Goal: Task Accomplishment & Management: Manage account settings

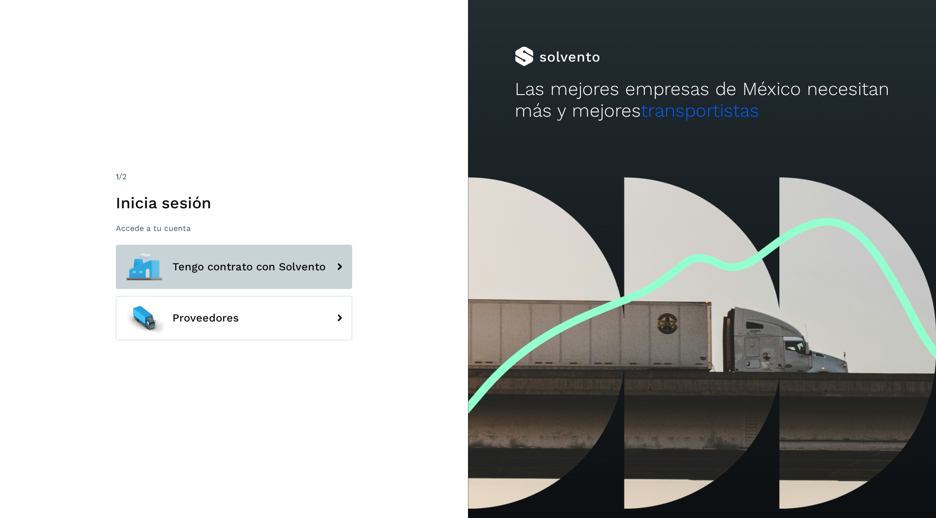
click at [288, 263] on span "Tengo contrato con Solvento" at bounding box center [248, 267] width 153 height 12
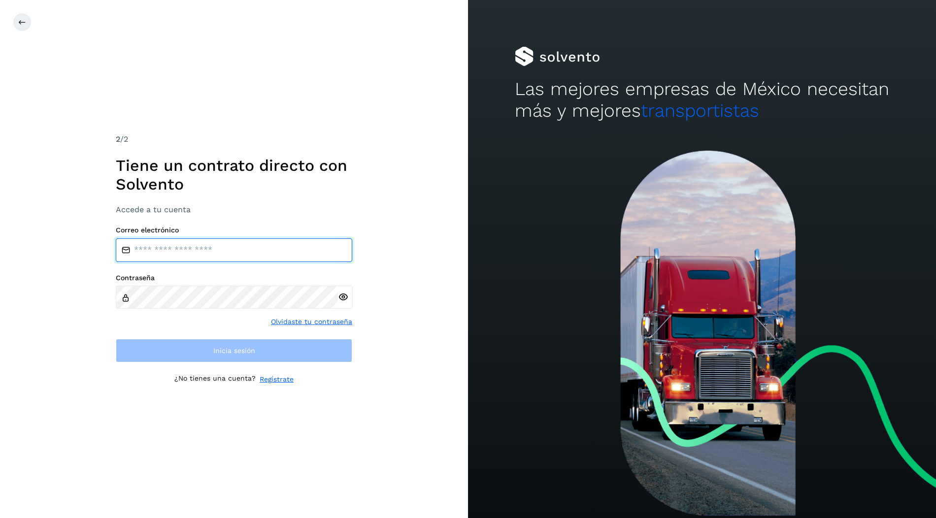
click at [250, 248] on input "email" at bounding box center [234, 250] width 236 height 24
click at [251, 248] on input "**********" at bounding box center [234, 250] width 236 height 24
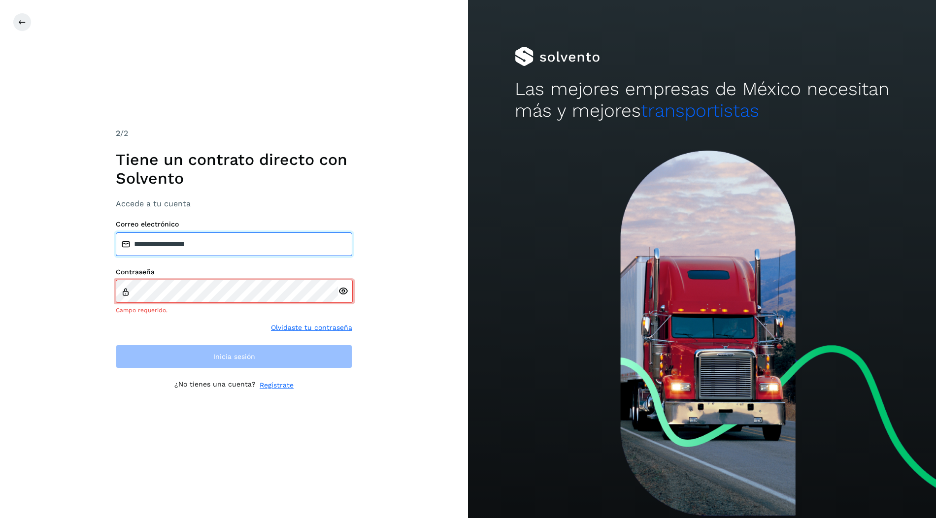
type input "**********"
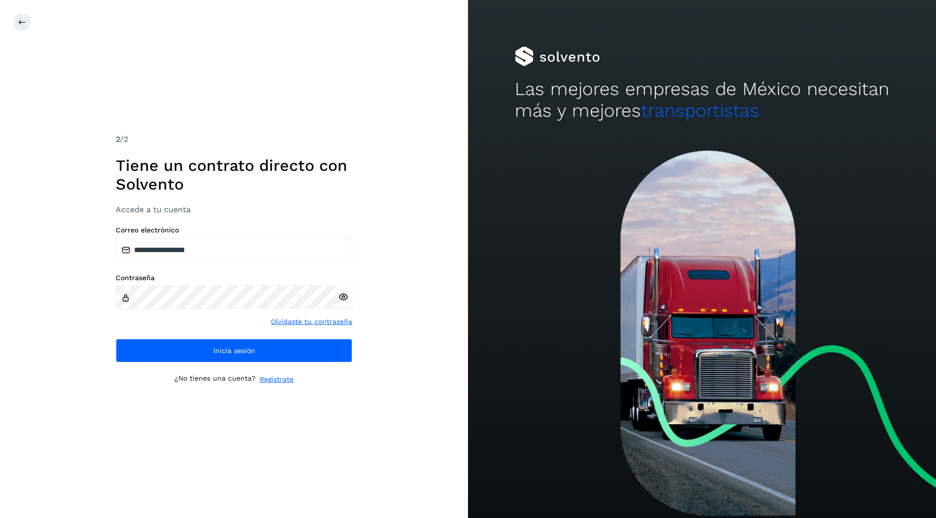
click at [301, 179] on h1 "Tiene un contrato directo con Solvento" at bounding box center [234, 175] width 236 height 38
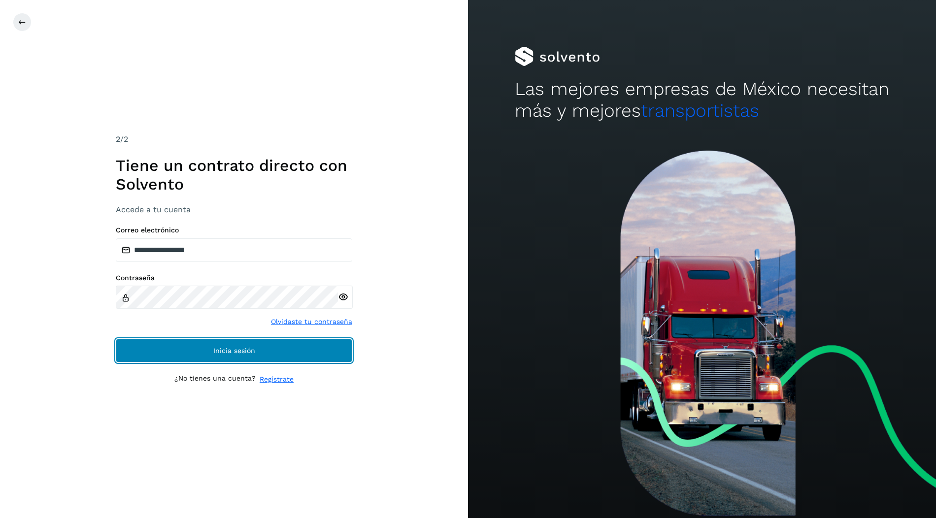
click at [232, 355] on button "Inicia sesión" at bounding box center [234, 351] width 236 height 24
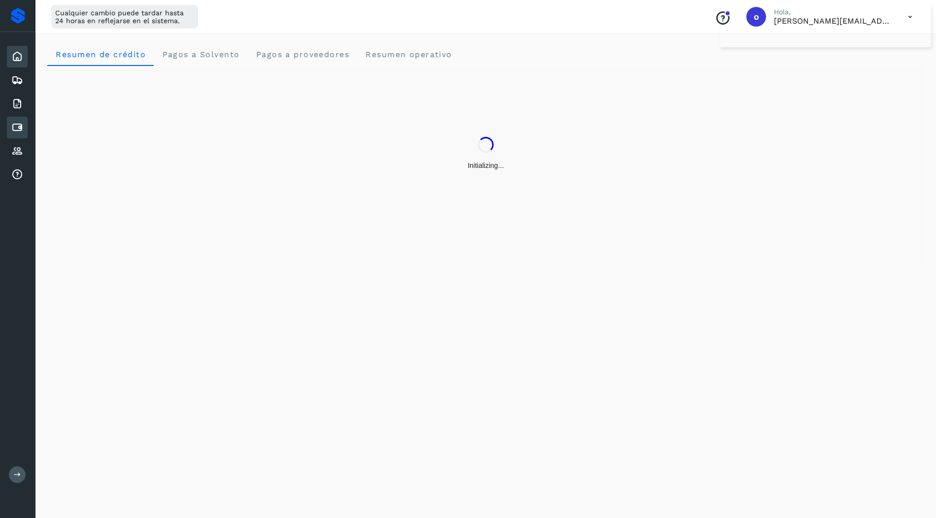
click at [23, 128] on div "Cuentas por pagar" at bounding box center [17, 128] width 21 height 22
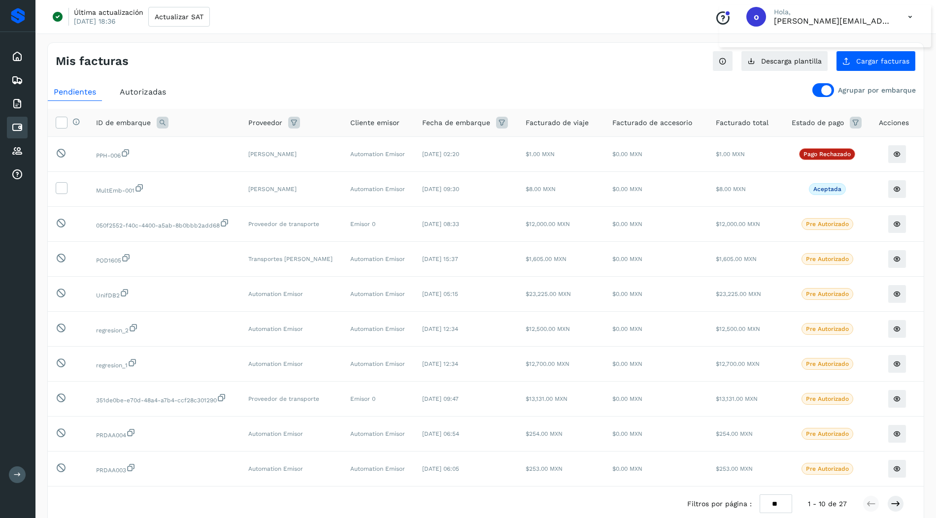
click at [822, 94] on div at bounding box center [823, 90] width 22 height 14
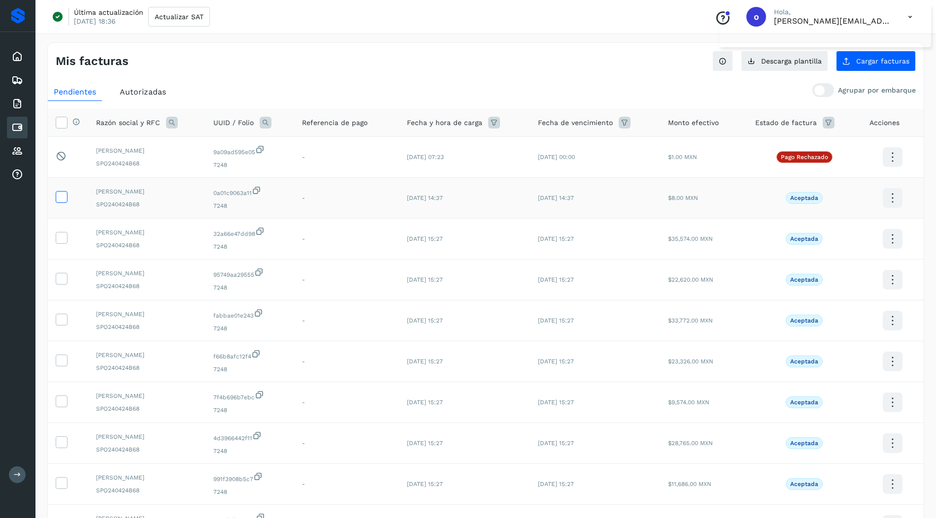
click at [63, 196] on icon at bounding box center [61, 196] width 10 height 10
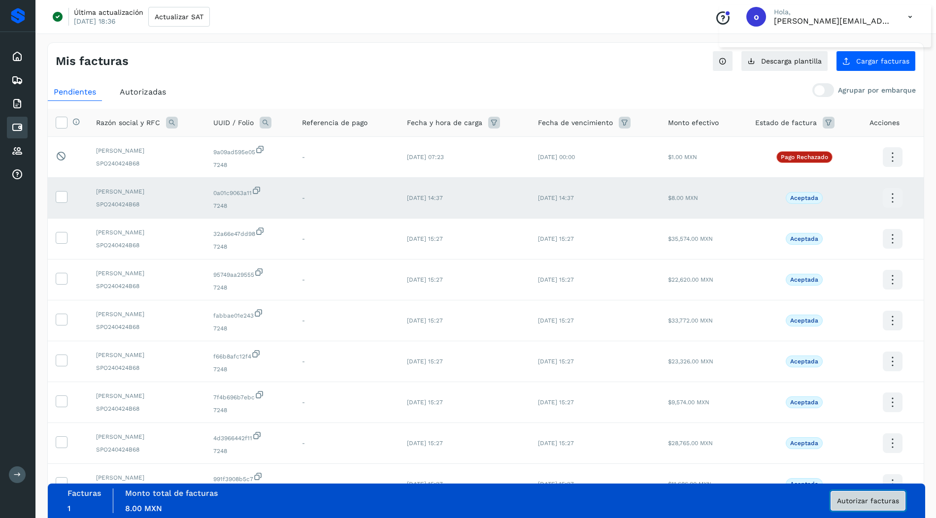
click at [834, 498] on button "Autorizar facturas" at bounding box center [867, 501] width 75 height 20
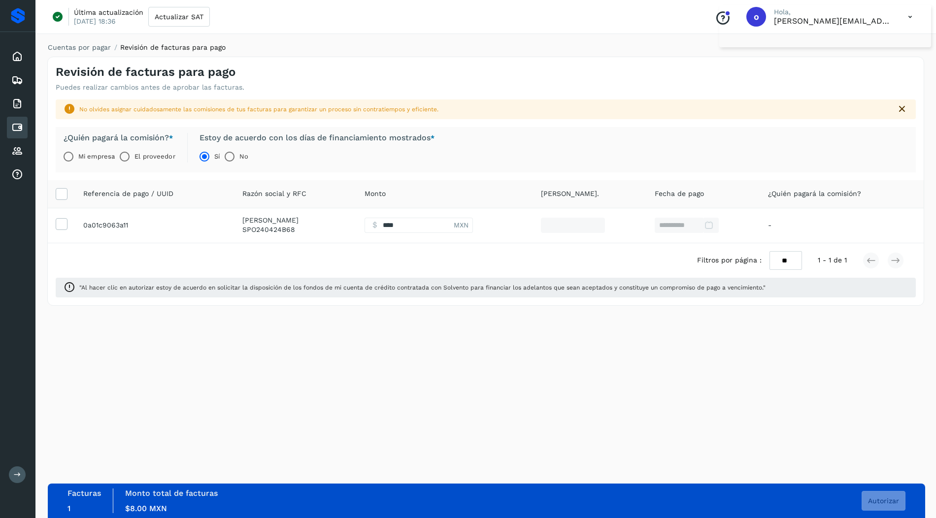
click at [148, 156] on label "El proveedor" at bounding box center [154, 157] width 40 height 20
click at [895, 500] on span "Autorizar" at bounding box center [883, 500] width 31 height 7
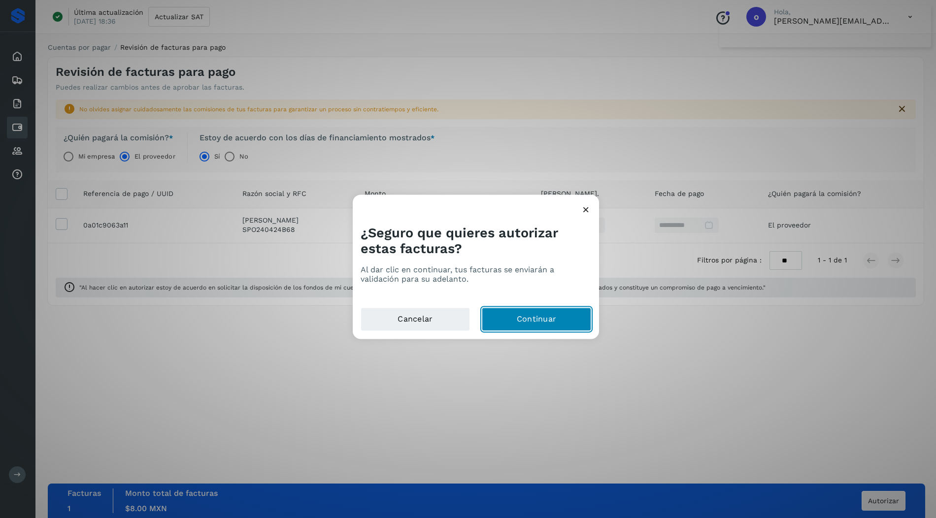
click at [578, 327] on button "Continuar" at bounding box center [536, 320] width 109 height 24
